Goal: Information Seeking & Learning: Learn about a topic

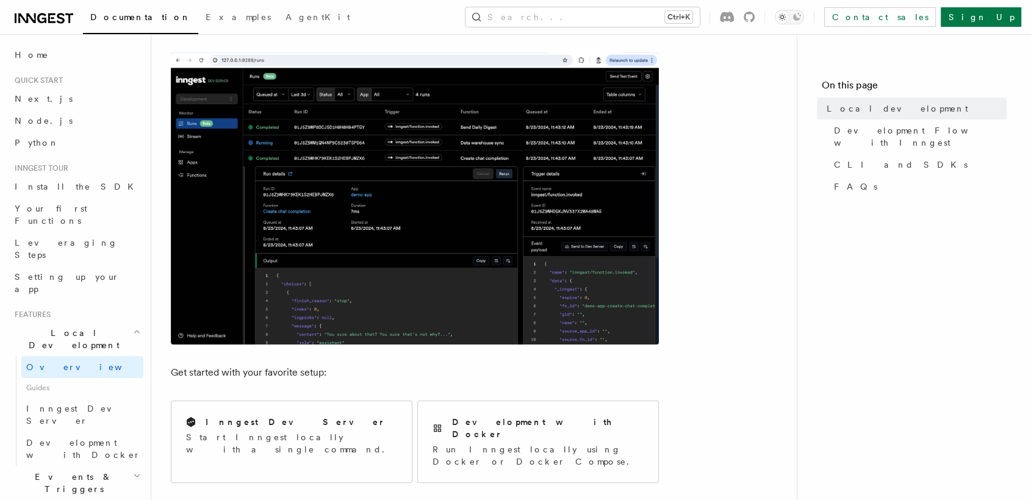
scroll to position [447, 0]
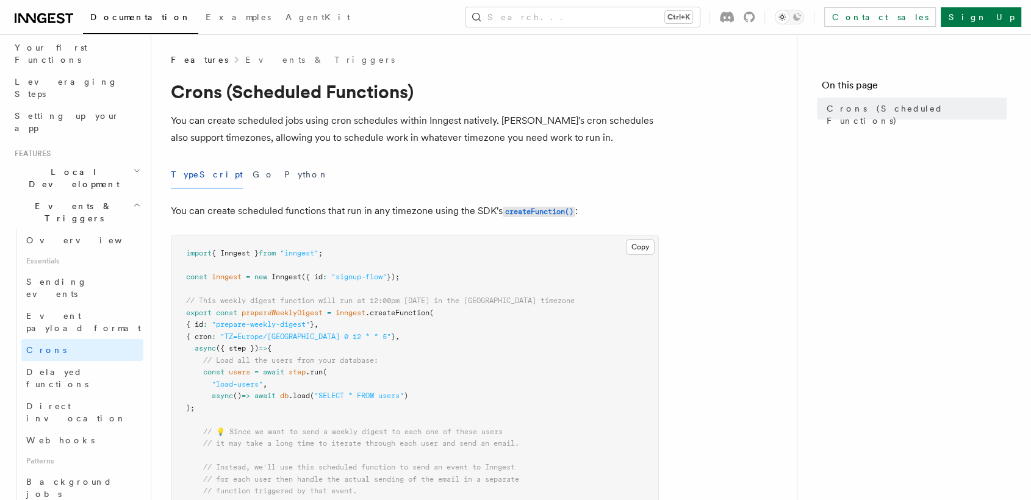
scroll to position [176, 0]
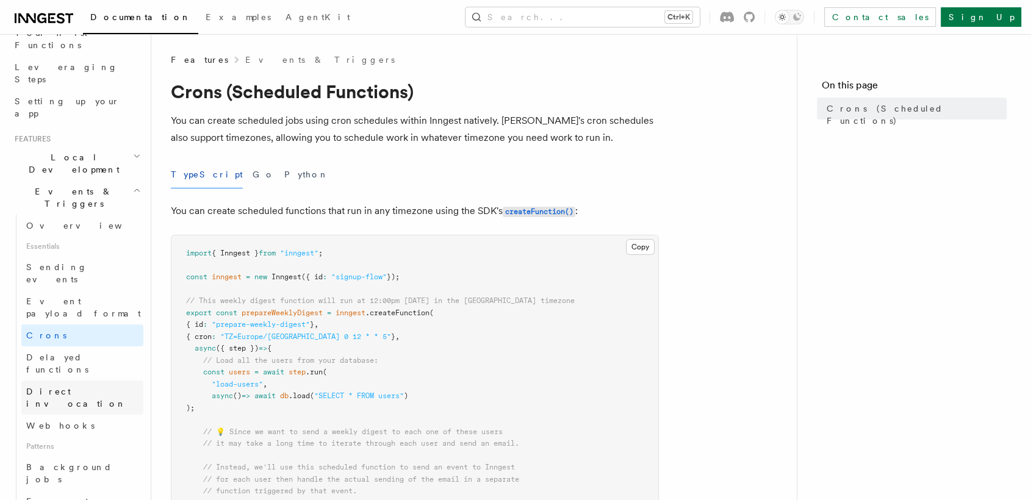
click at [73, 387] on span "Direct invocation" at bounding box center [76, 398] width 100 height 22
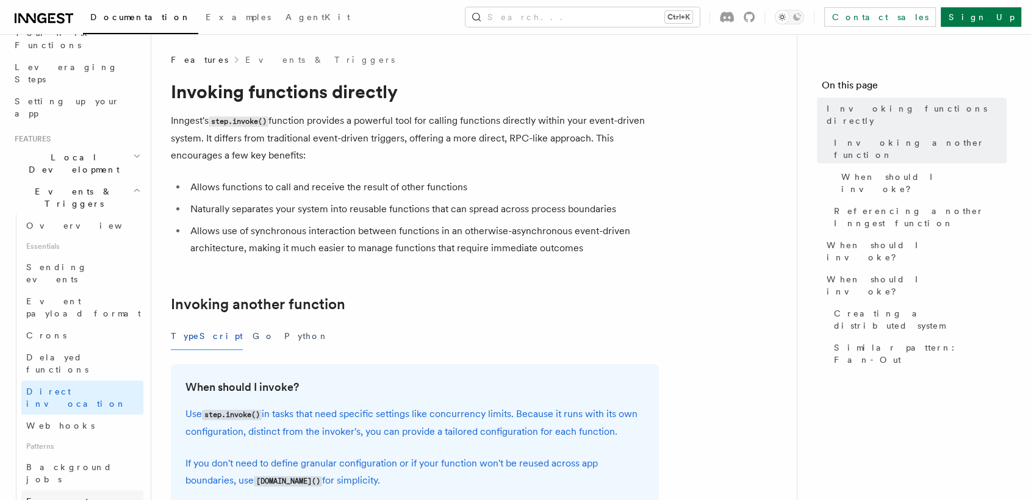
click at [44, 497] on span "Fan out" at bounding box center [57, 502] width 62 height 10
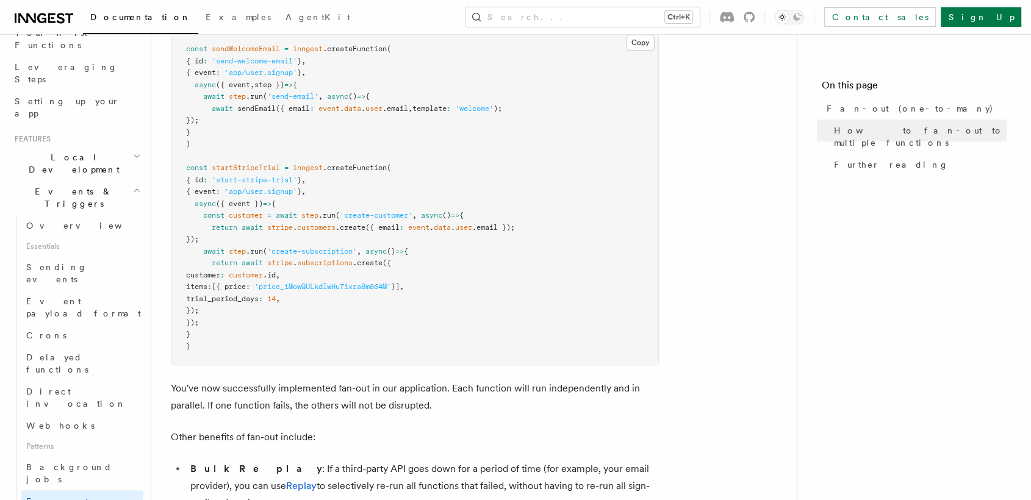
scroll to position [1215, 0]
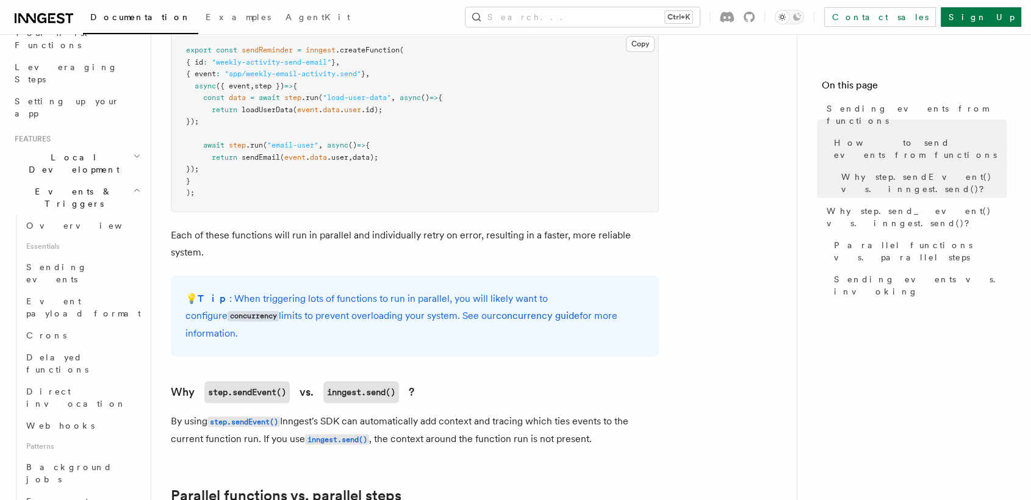
scroll to position [1040, 0]
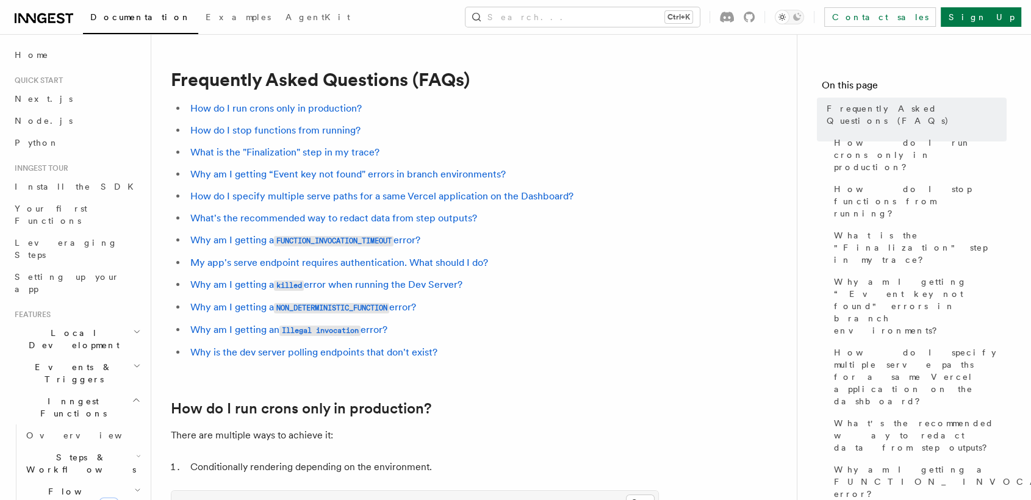
scroll to position [476, 0]
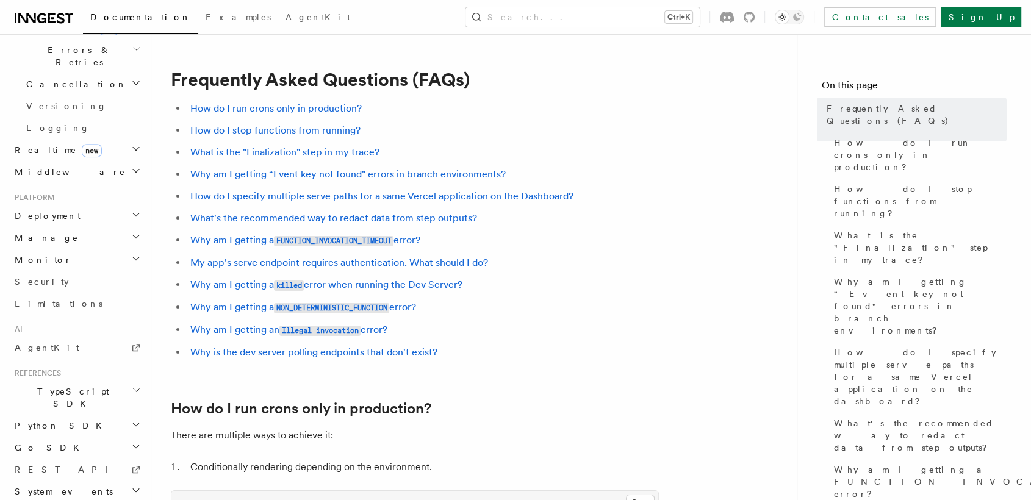
click at [106, 381] on h2 "TypeScript SDK" at bounding box center [77, 398] width 134 height 34
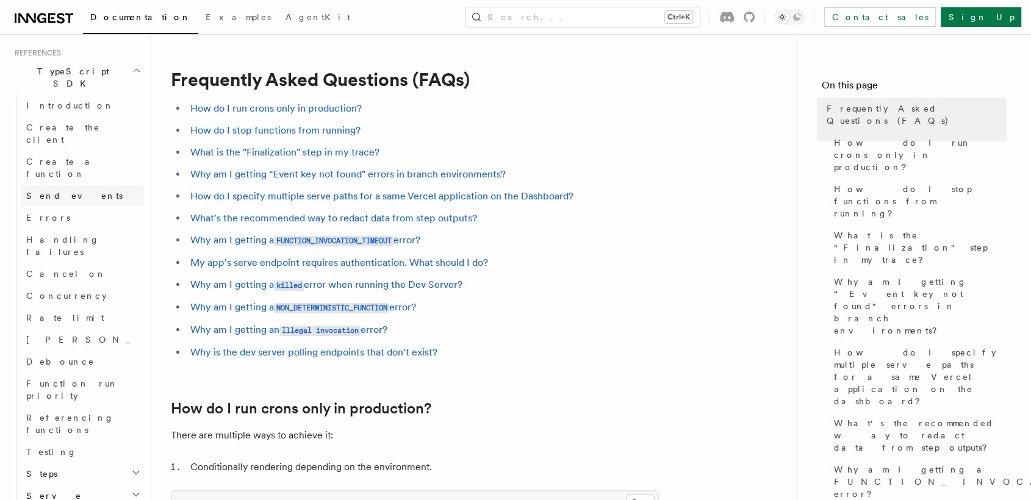
scroll to position [797, 0]
click at [73, 350] on link "Debounce" at bounding box center [82, 361] width 122 height 22
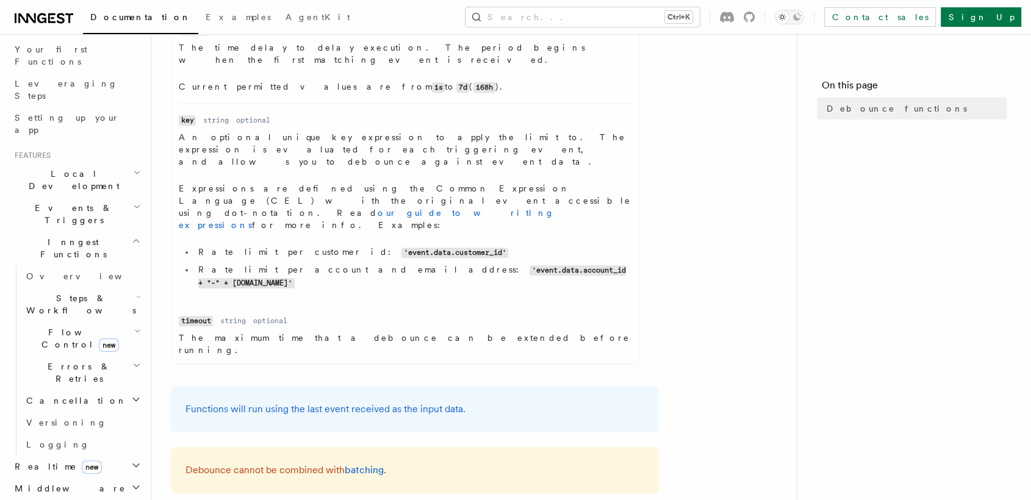
scroll to position [199, 0]
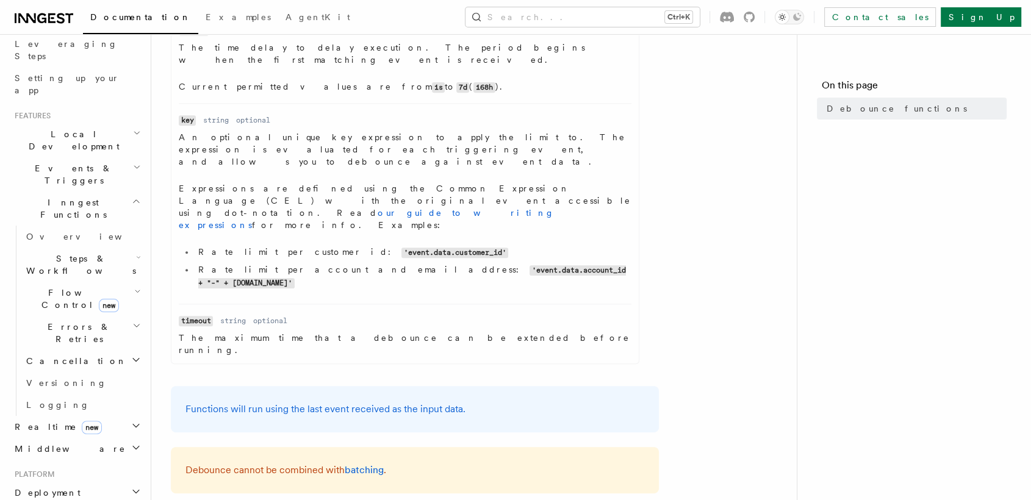
click at [64, 321] on span "Errors & Retries" at bounding box center [76, 333] width 111 height 24
click at [57, 356] on span "Overview" at bounding box center [101, 361] width 126 height 10
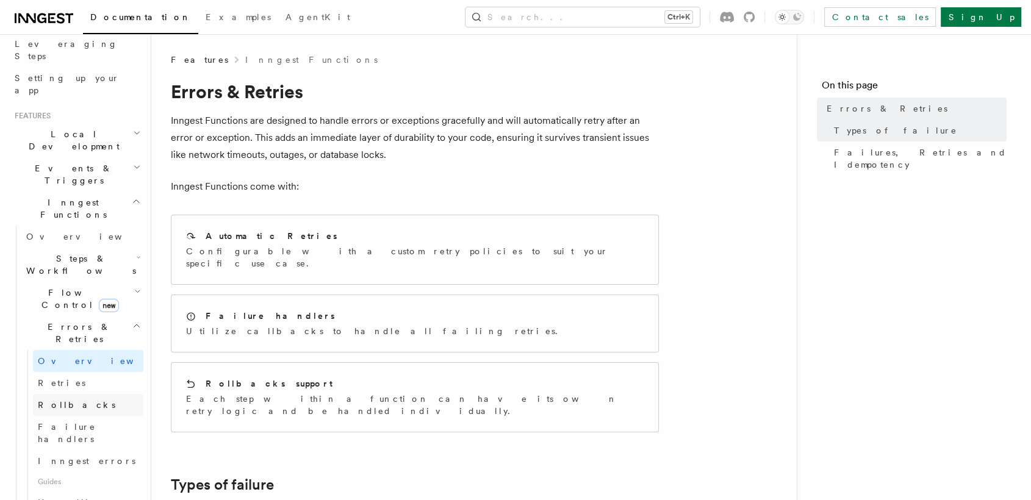
click at [59, 400] on span "Rollbacks" at bounding box center [76, 405] width 77 height 10
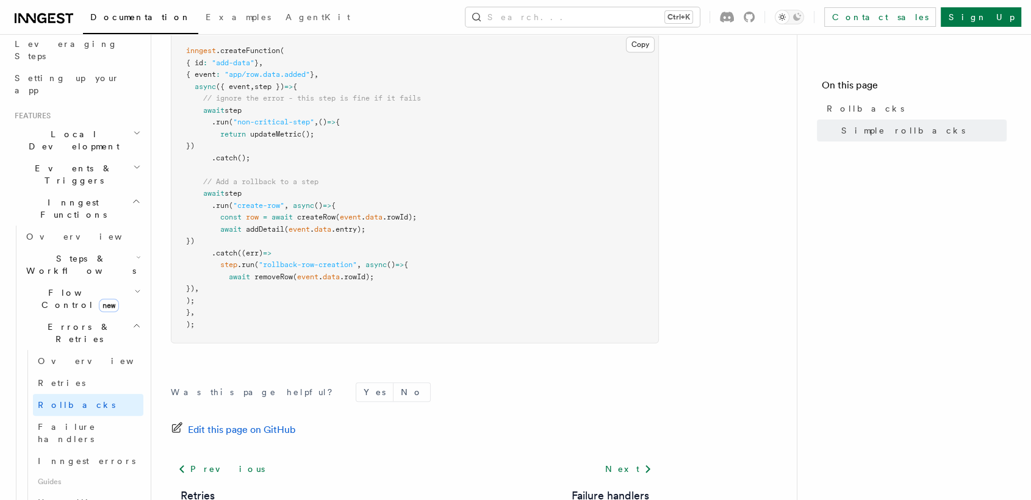
scroll to position [748, 0]
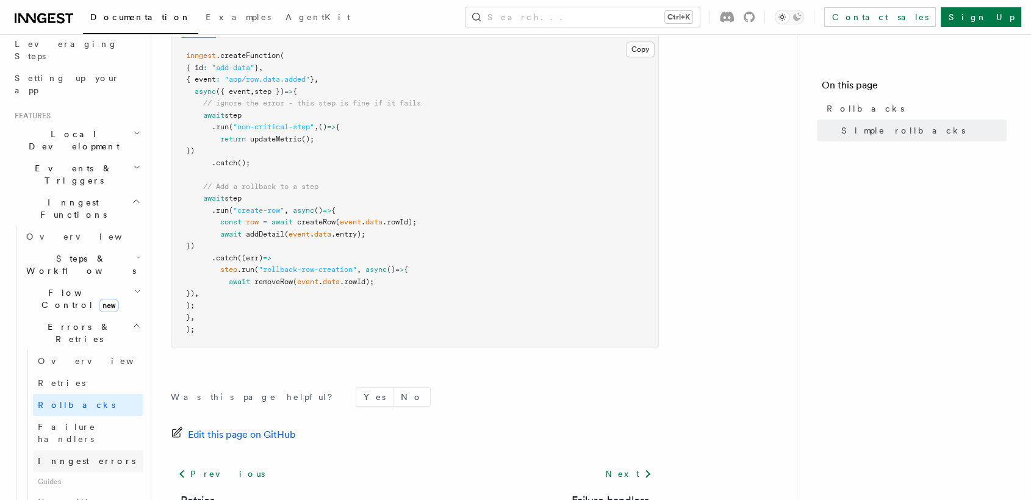
click at [77, 456] on span "Inngest errors" at bounding box center [87, 461] width 98 height 10
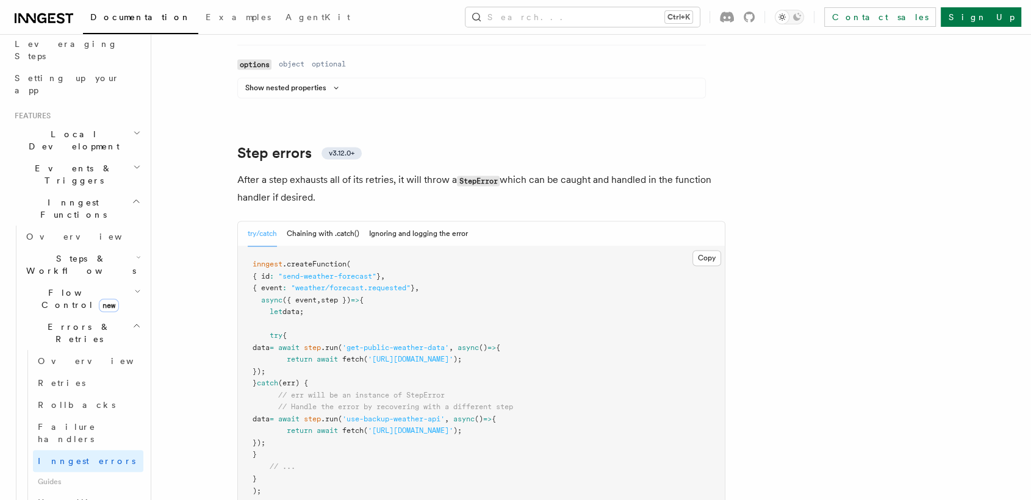
scroll to position [1853, 0]
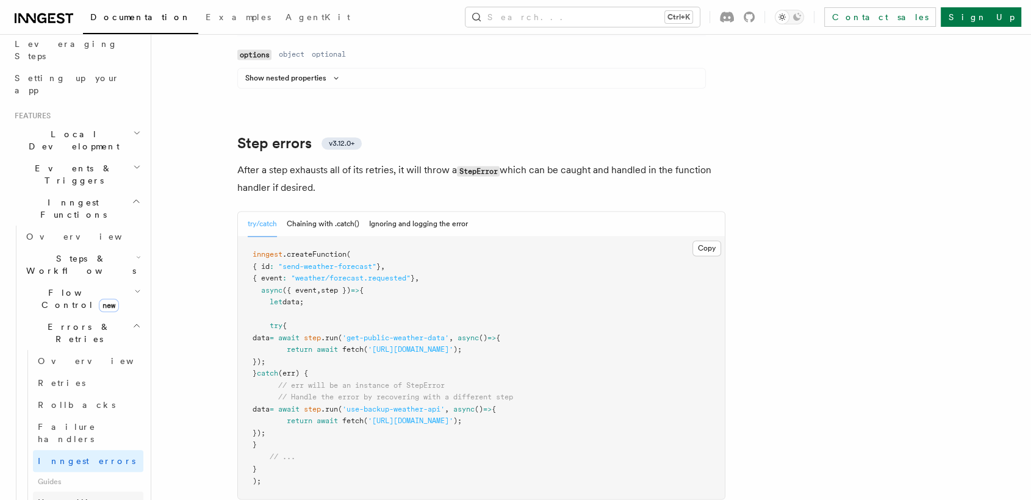
click at [90, 497] on span "Handling idempotency" at bounding box center [91, 509] width 106 height 24
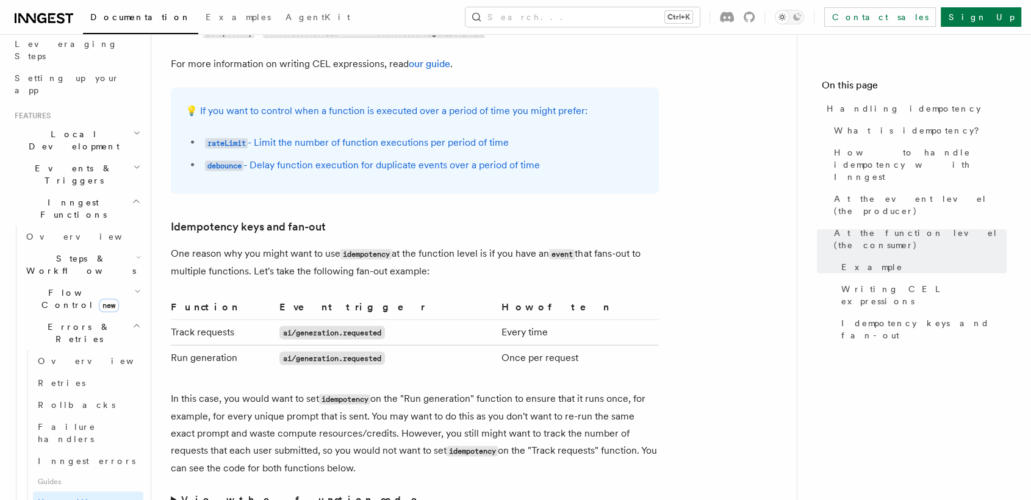
scroll to position [2255, 0]
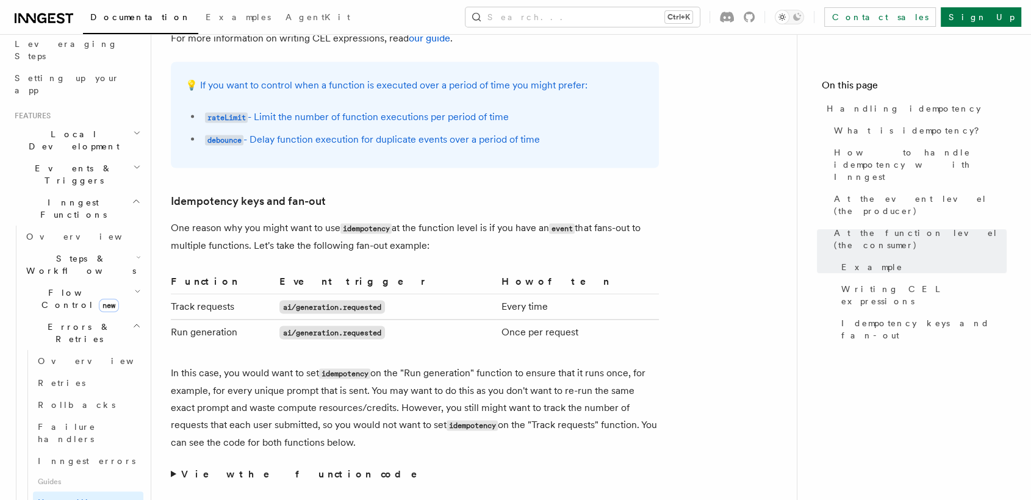
click at [124, 248] on h2 "Steps & Workflows" at bounding box center [82, 265] width 122 height 34
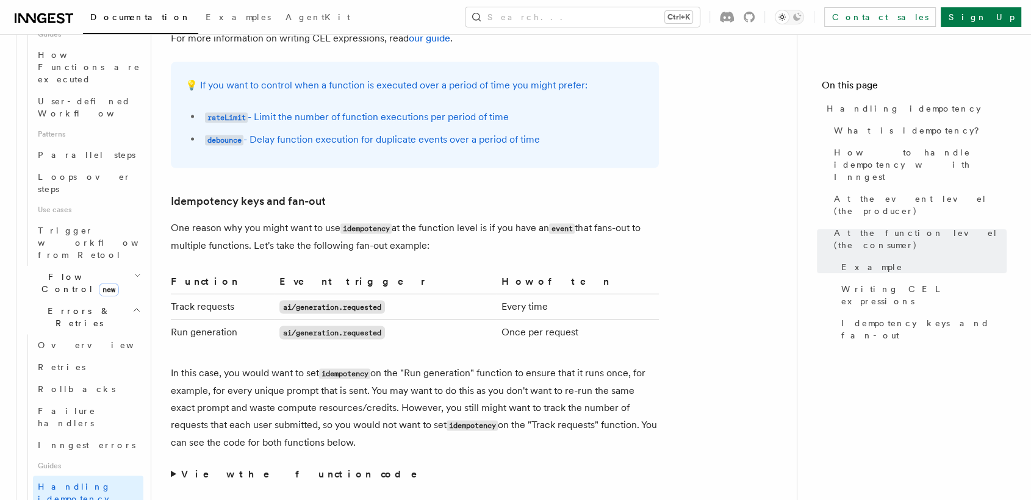
scroll to position [727, 0]
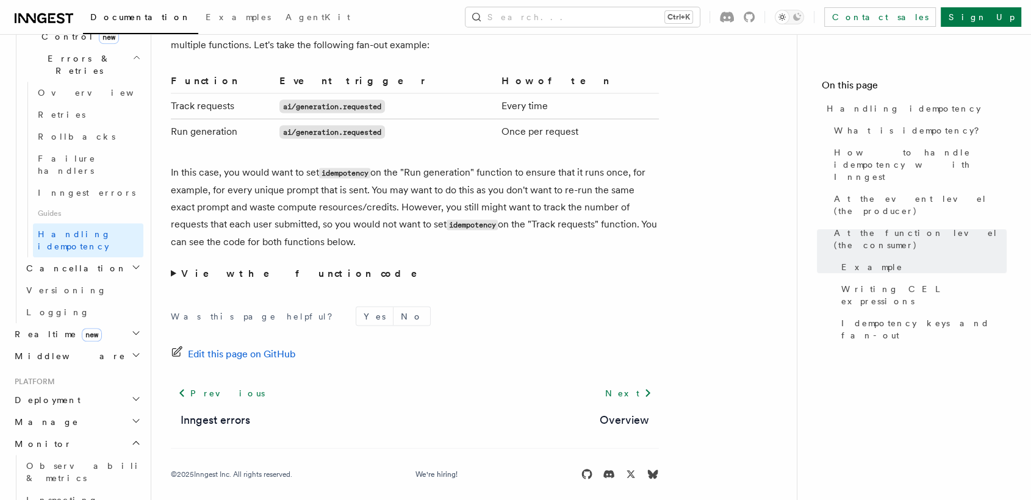
scroll to position [2458, 0]
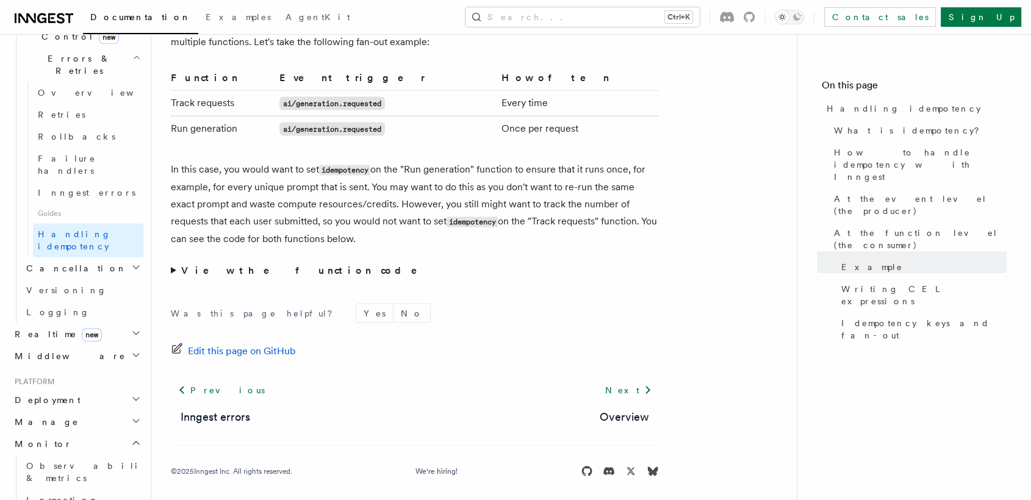
click at [243, 265] on strong "View the function code" at bounding box center [307, 271] width 253 height 12
